Goal: Complete application form: Complete application form

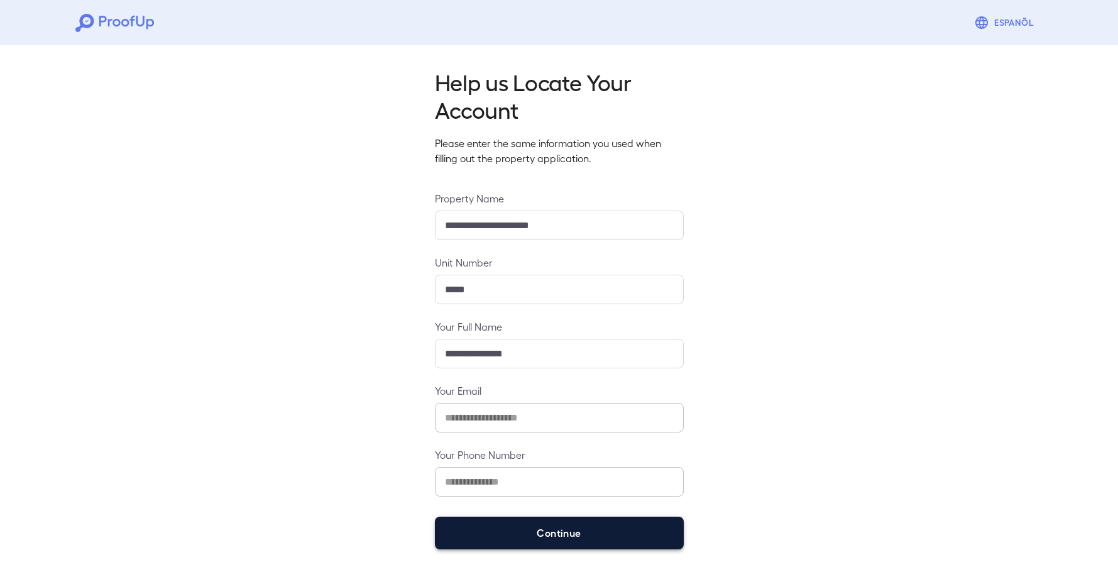
click at [570, 527] on button "Continue" at bounding box center [559, 533] width 249 height 33
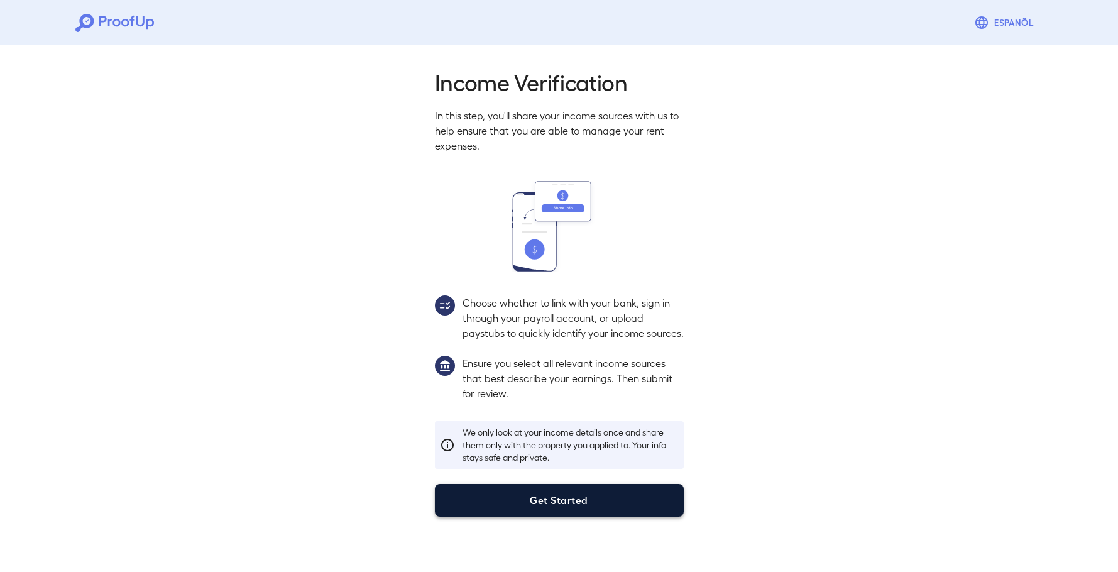
click at [613, 515] on button "Get Started" at bounding box center [559, 500] width 249 height 33
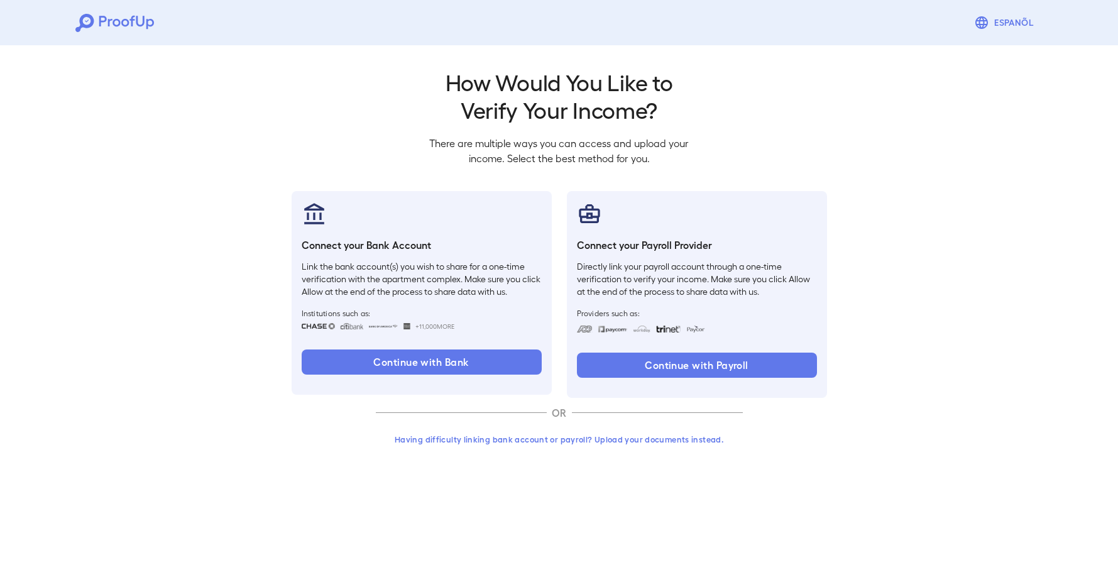
click at [549, 446] on button "Having difficulty linking bank account or payroll? Upload your documents instea…" at bounding box center [559, 439] width 367 height 23
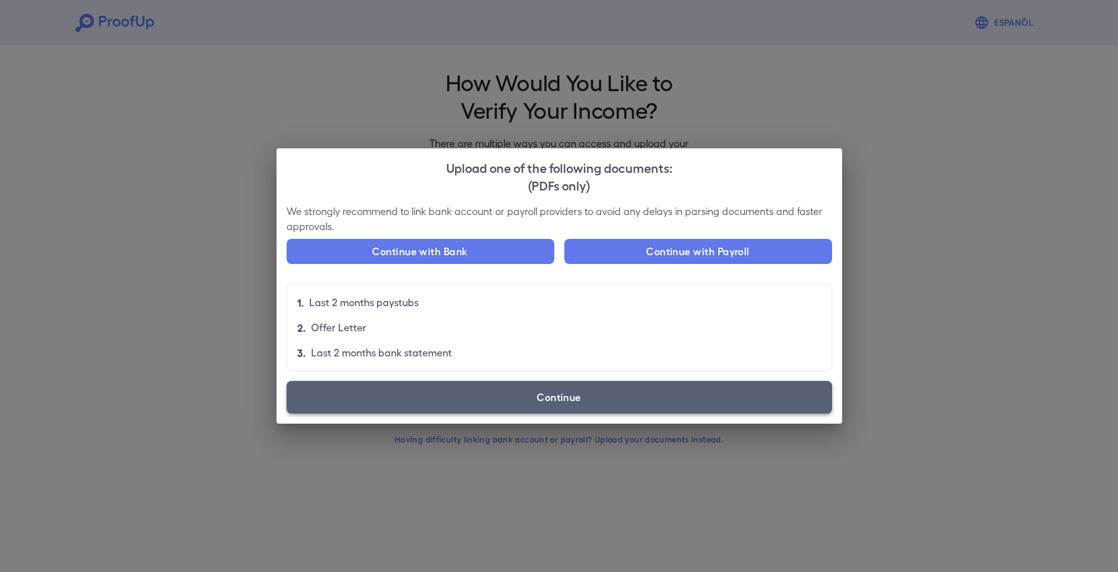
click at [503, 395] on label "Continue" at bounding box center [560, 397] width 546 height 33
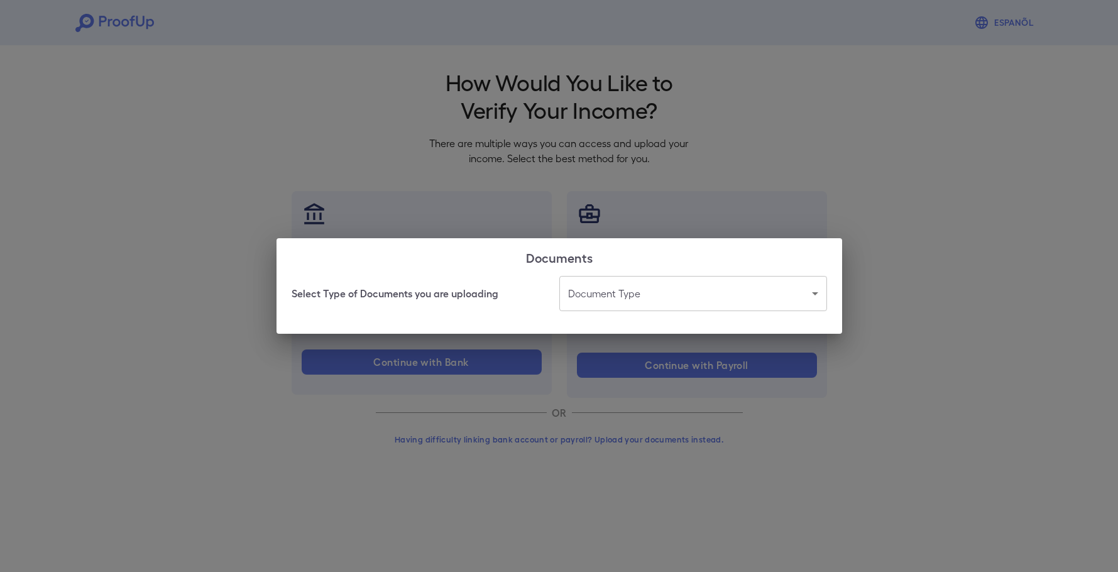
click at [616, 302] on body "Espanõl Go back How Would You Like to Verify Your Income? There are multiple wa…" at bounding box center [559, 240] width 1118 height 480
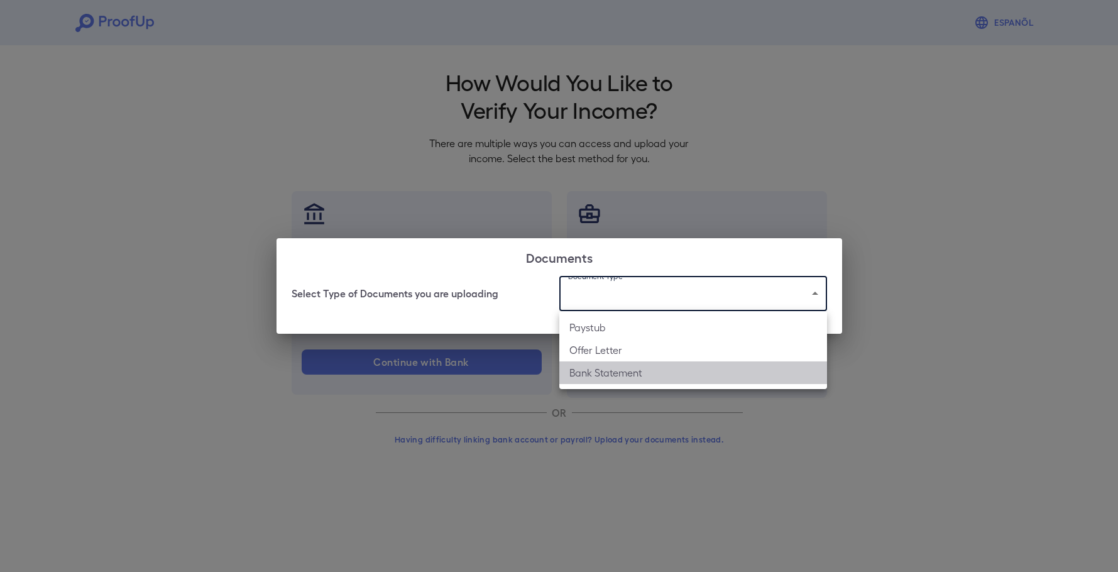
click at [639, 381] on li "Bank Statement" at bounding box center [693, 372] width 268 height 23
type input "**********"
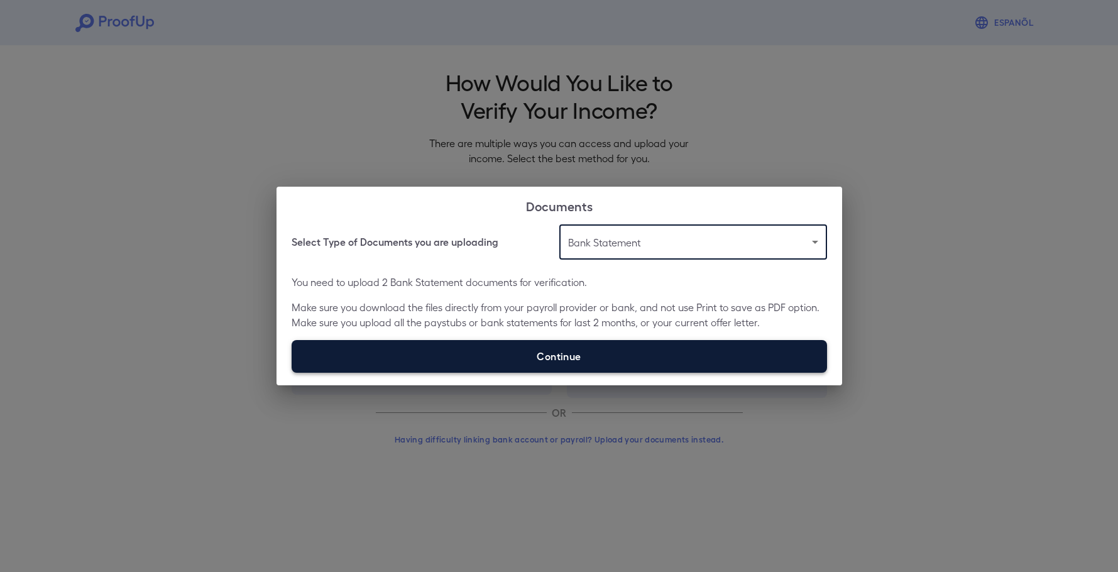
click at [584, 360] on label "Continue" at bounding box center [560, 356] width 536 height 33
click at [292, 372] on input "Continue" at bounding box center [292, 372] width 1 height 1
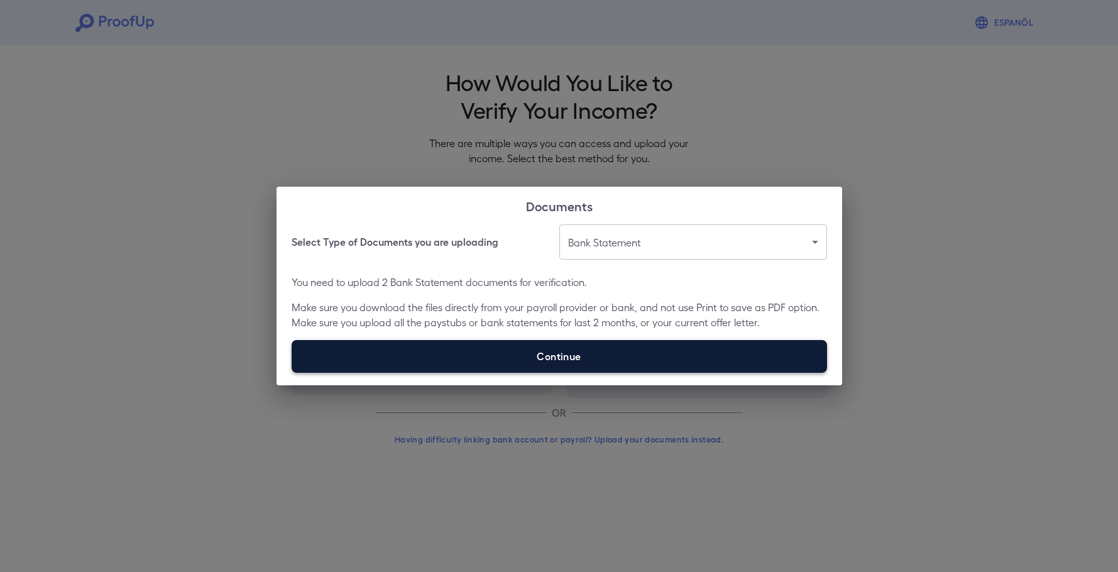
type input "**********"
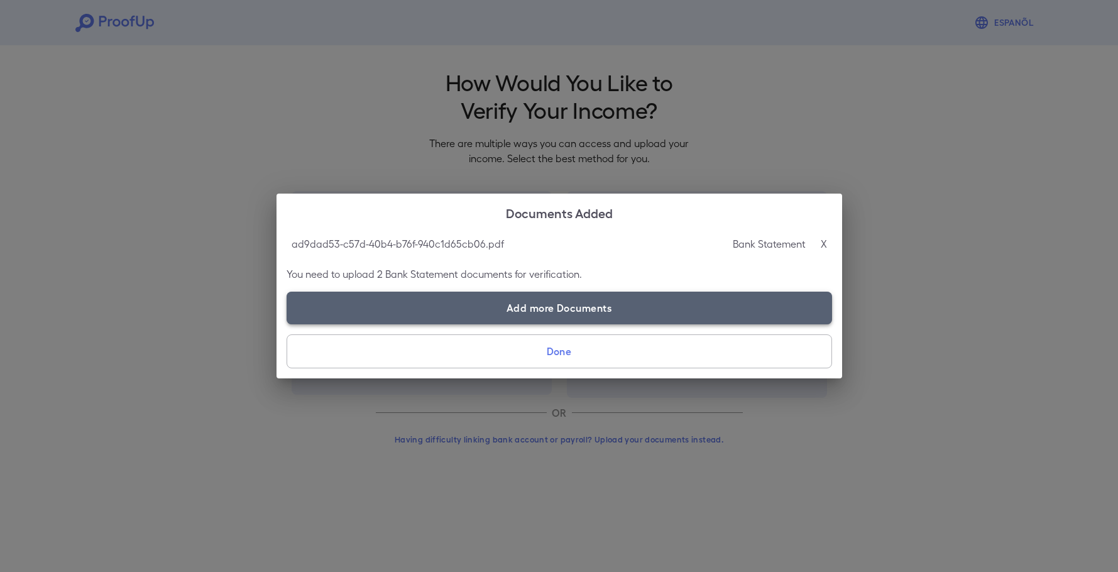
click at [612, 307] on label "Add more Documents" at bounding box center [560, 308] width 546 height 33
click at [287, 324] on input "Add more Documents" at bounding box center [287, 324] width 1 height 1
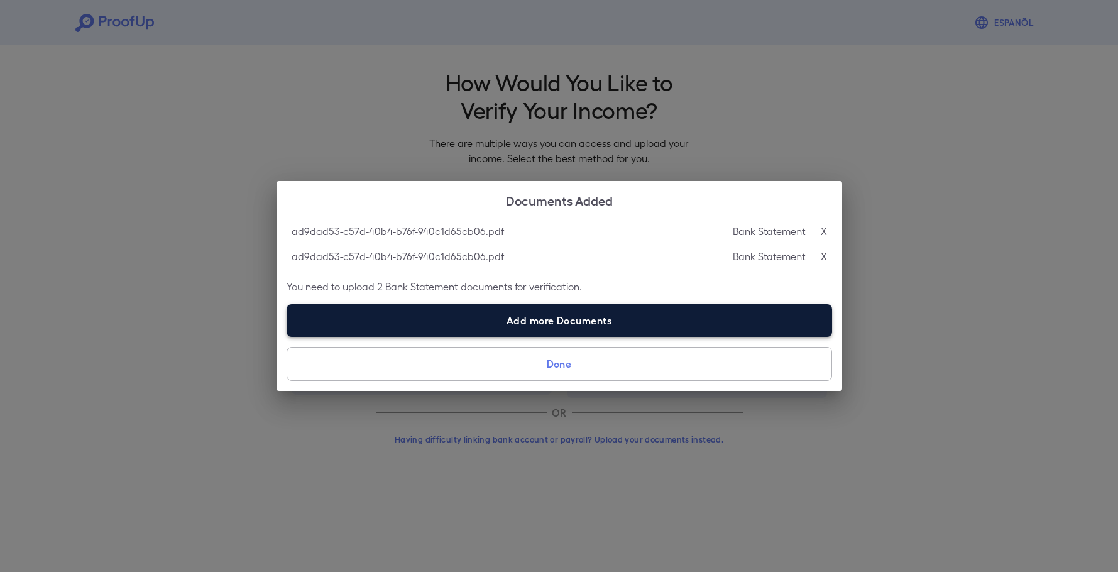
click at [571, 321] on label "Add more Documents" at bounding box center [560, 320] width 546 height 33
click at [287, 336] on input "Add more Documents" at bounding box center [287, 336] width 1 height 1
type input "**********"
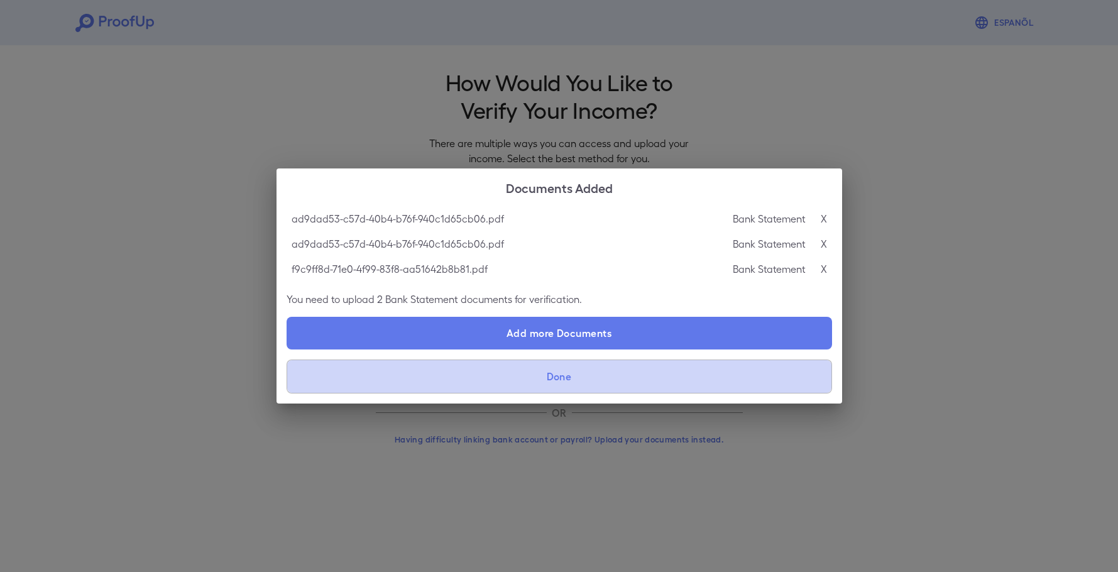
click at [628, 378] on button "Done" at bounding box center [560, 377] width 546 height 34
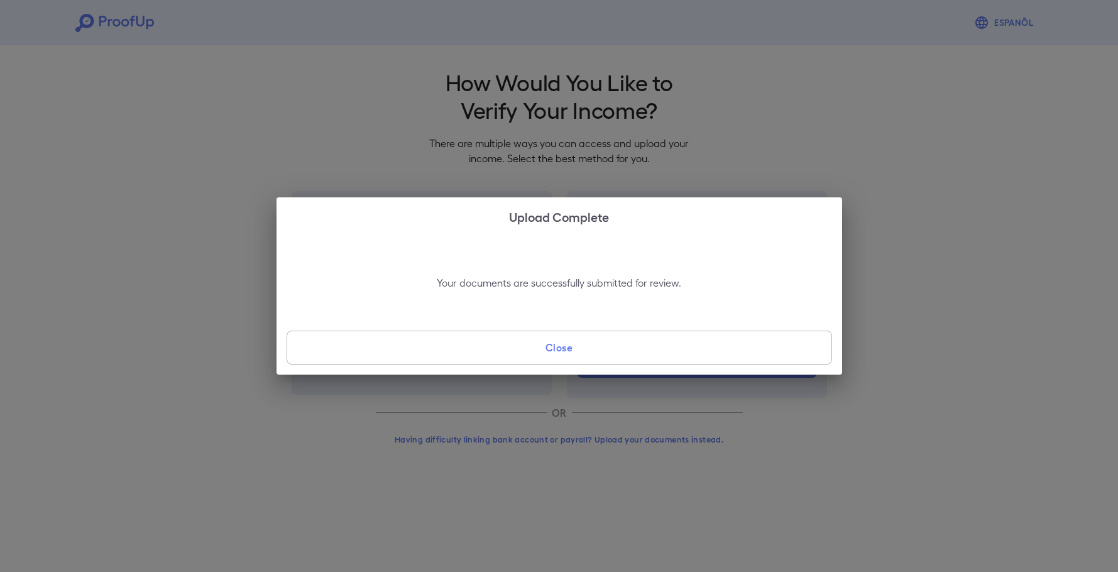
click at [695, 397] on div "Upload Complete Your documents are successfully submitted for review. Close" at bounding box center [559, 286] width 1118 height 572
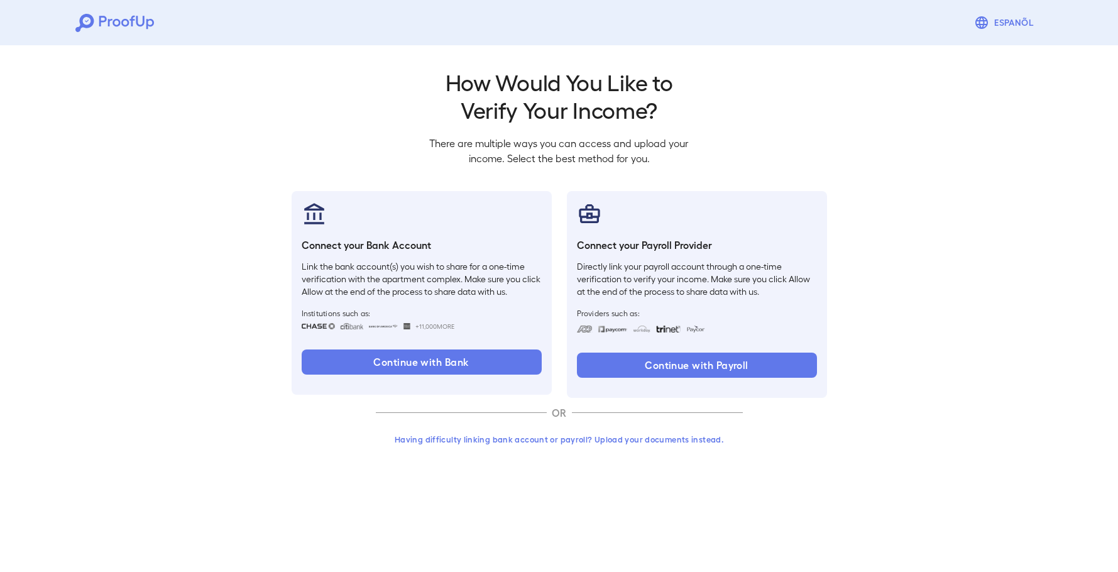
drag, startPoint x: 695, startPoint y: 397, endPoint x: 662, endPoint y: 382, distance: 36.0
click at [693, 393] on div "Connect your Payroll Provider Directly link your payroll account through a one-…" at bounding box center [697, 294] width 260 height 207
